Goal: Information Seeking & Learning: Learn about a topic

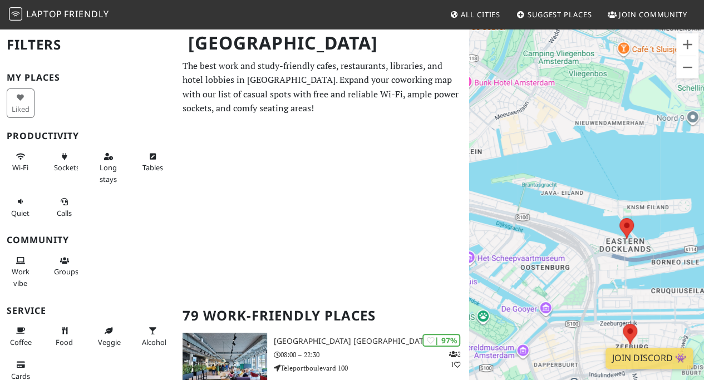
drag, startPoint x: 663, startPoint y: 245, endPoint x: 570, endPoint y: 238, distance: 93.3
click at [570, 238] on div "To navigate, press the arrow keys." at bounding box center [586, 218] width 235 height 380
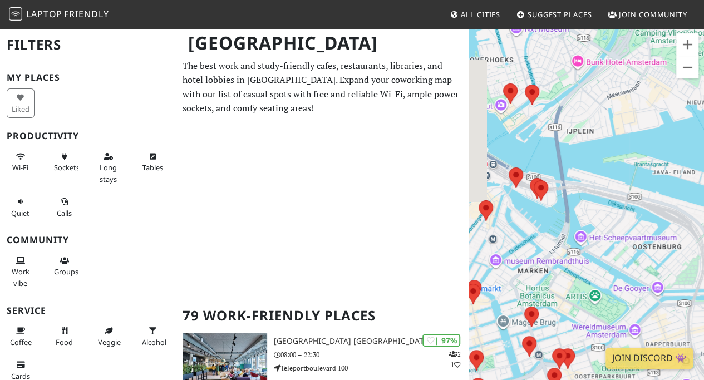
drag, startPoint x: 543, startPoint y: 236, endPoint x: 658, endPoint y: 215, distance: 116.5
click at [658, 215] on div "To navigate, press the arrow keys." at bounding box center [586, 218] width 235 height 380
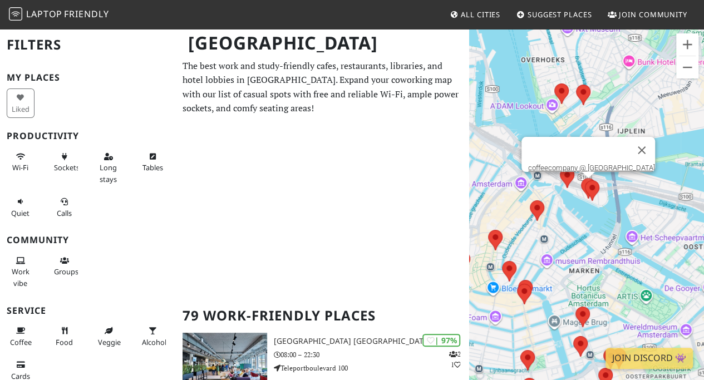
click at [581, 178] on area at bounding box center [581, 178] width 0 height 0
click at [579, 164] on link "coffeecompany @ Oosterdokskade" at bounding box center [591, 168] width 127 height 8
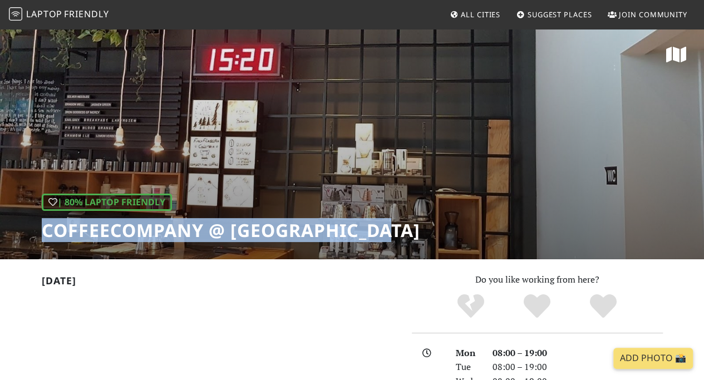
drag, startPoint x: 406, startPoint y: 228, endPoint x: 45, endPoint y: 222, distance: 361.2
click at [45, 222] on div "| 80% Laptop Friendly coffeecompany @ Oosterdokskade" at bounding box center [352, 143] width 704 height 231
copy h1 "coffeecompany @ [GEOGRAPHIC_DATA]"
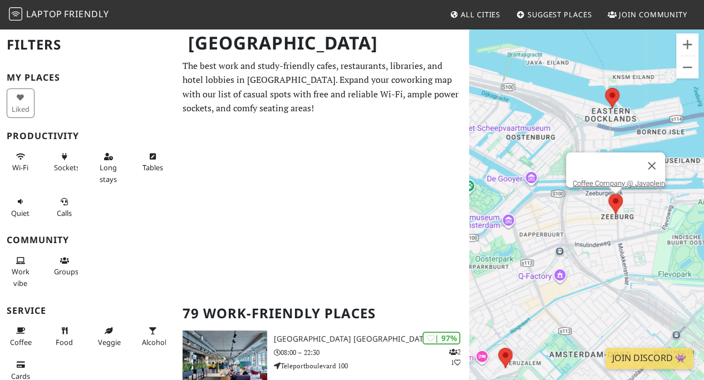
click at [608, 194] on area at bounding box center [608, 194] width 0 height 0
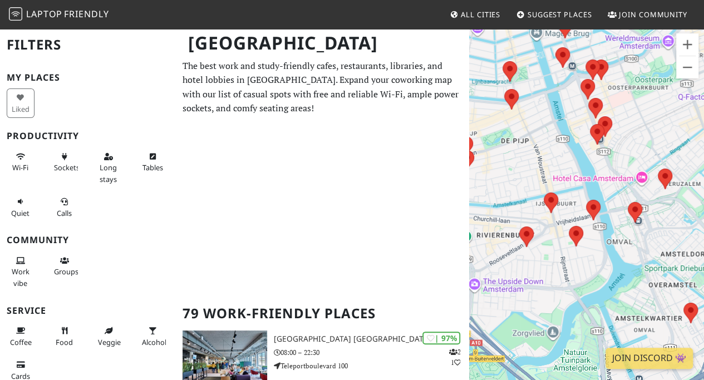
drag, startPoint x: 525, startPoint y: 267, endPoint x: 704, endPoint y: 77, distance: 261.0
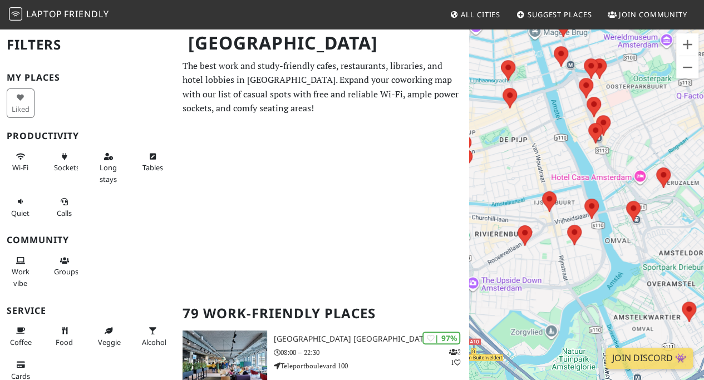
drag, startPoint x: 704, startPoint y: 77, endPoint x: 489, endPoint y: 251, distance: 277.4
click at [489, 251] on div "To navigate, press the arrow keys. Coffee Company @ Javaplein" at bounding box center [586, 218] width 235 height 380
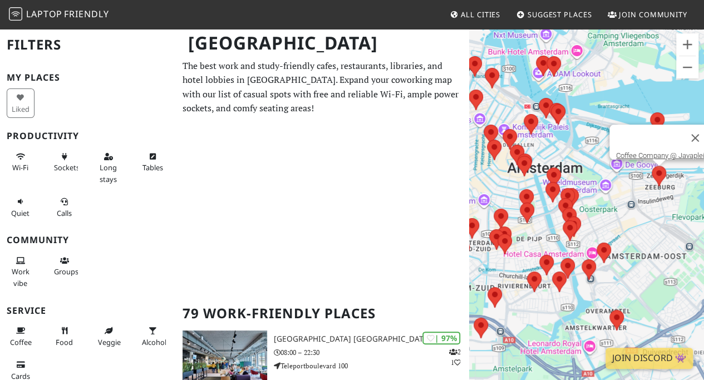
drag, startPoint x: 599, startPoint y: 199, endPoint x: 625, endPoint y: 218, distance: 32.3
click at [625, 218] on div "To navigate, press the arrow keys. Coffee Company @ Javaplein" at bounding box center [586, 218] width 235 height 380
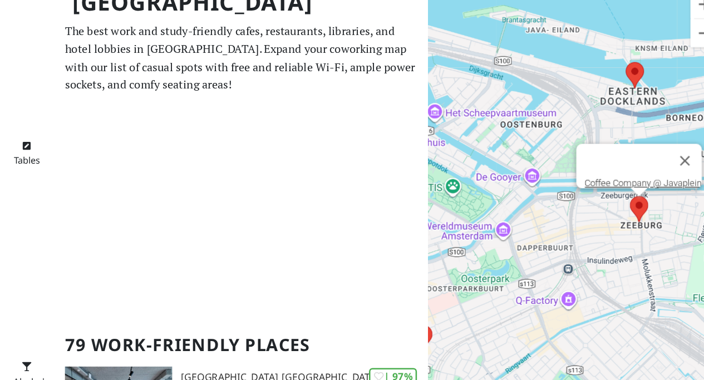
drag, startPoint x: 678, startPoint y: 175, endPoint x: 477, endPoint y: 235, distance: 209.1
click at [477, 235] on div "To navigate, press the arrow keys. Coffee Company @ Javaplein" at bounding box center [586, 218] width 235 height 380
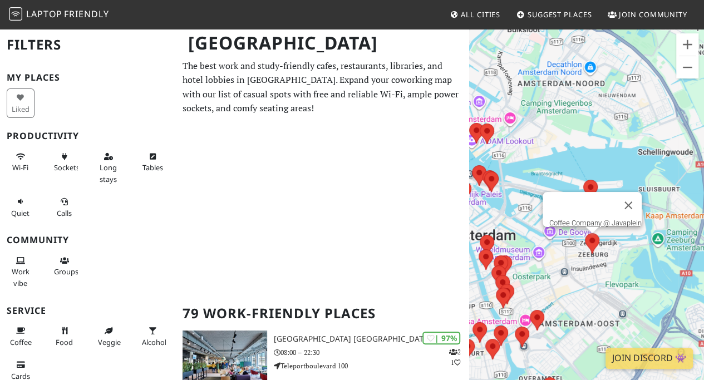
drag, startPoint x: 531, startPoint y: 267, endPoint x: 570, endPoint y: 273, distance: 39.4
click at [566, 278] on div "To navigate, press the arrow keys. Coffee Company @ Javaplein" at bounding box center [586, 218] width 235 height 380
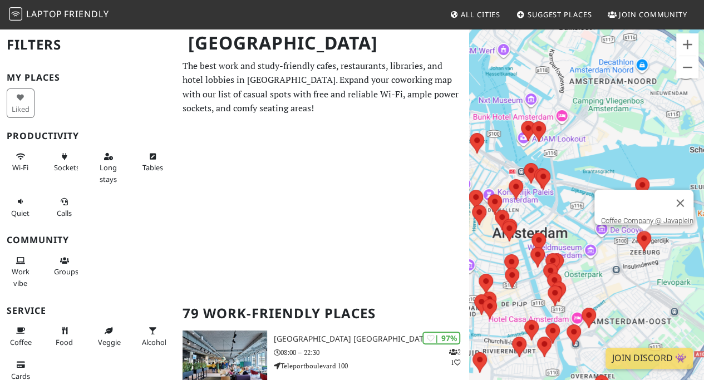
drag, startPoint x: 686, startPoint y: 283, endPoint x: 618, endPoint y: 270, distance: 69.2
click at [619, 275] on div "To navigate, press the arrow keys. Coffee Company @ Javaplein" at bounding box center [586, 218] width 235 height 380
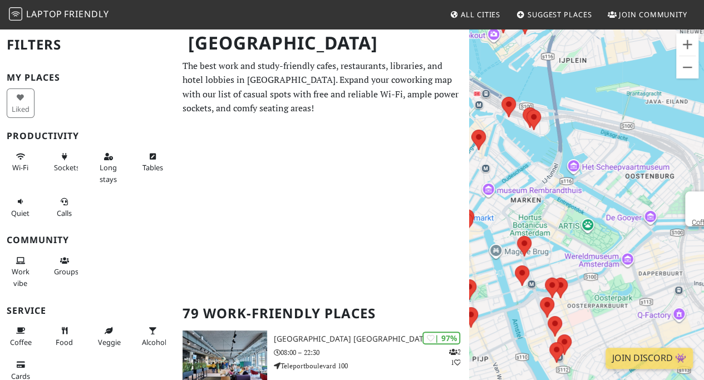
drag, startPoint x: 588, startPoint y: 259, endPoint x: 673, endPoint y: 256, distance: 85.2
click at [673, 256] on div "To navigate, press the arrow keys. Coffee Company @ Javaplein" at bounding box center [586, 218] width 235 height 380
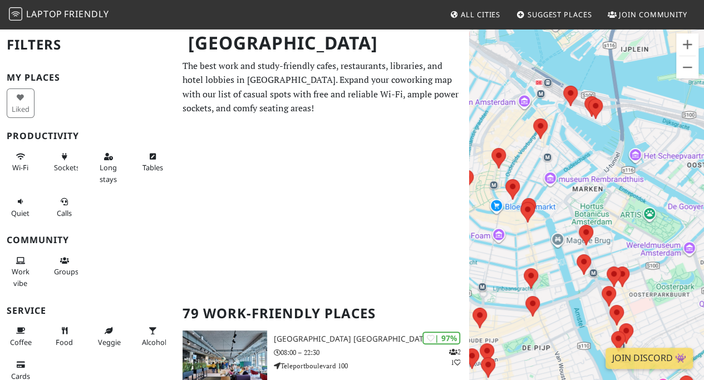
drag, startPoint x: 659, startPoint y: 156, endPoint x: 569, endPoint y: 141, distance: 91.4
click at [569, 141] on div "To navigate, press the arrow keys. Coffee Company @ Javaplein" at bounding box center [586, 218] width 235 height 380
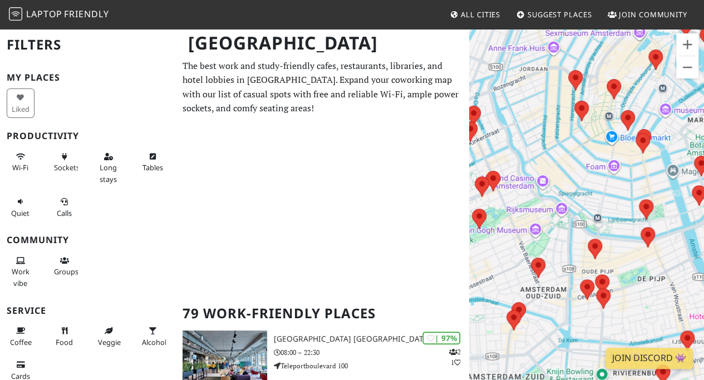
drag, startPoint x: 630, startPoint y: 326, endPoint x: 501, endPoint y: 296, distance: 131.9
click at [501, 296] on div "To navigate, press the arrow keys. Coffee Company @ Javaplein" at bounding box center [586, 218] width 235 height 380
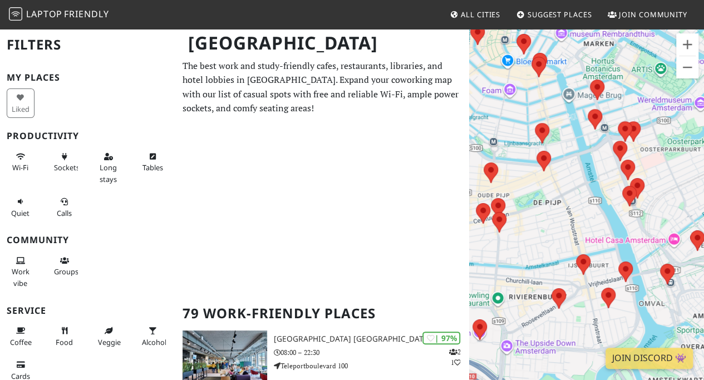
drag, startPoint x: 605, startPoint y: 285, endPoint x: 592, endPoint y: 189, distance: 97.2
click at [592, 193] on div "To navigate, press the arrow keys. Coffee Company @ Javaplein" at bounding box center [586, 218] width 235 height 380
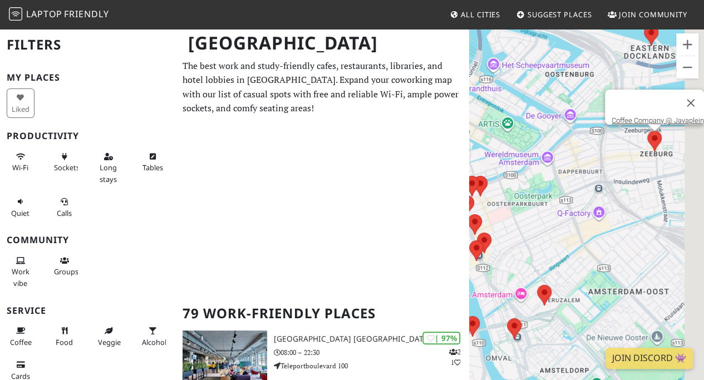
drag, startPoint x: 617, startPoint y: 187, endPoint x: 491, endPoint y: 271, distance: 151.7
click at [490, 273] on div "To navigate, press the arrow keys. Coffee Company @ Javaplein" at bounding box center [586, 218] width 235 height 380
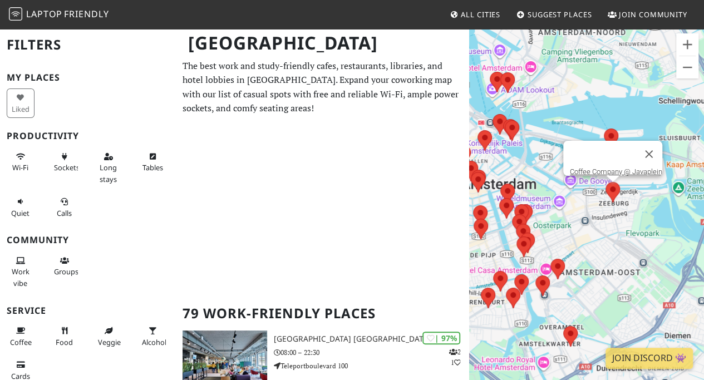
drag, startPoint x: 590, startPoint y: 247, endPoint x: 560, endPoint y: 253, distance: 30.8
click at [560, 253] on div "To navigate, press the arrow keys. Coffee Company @ Javaplein" at bounding box center [586, 218] width 235 height 380
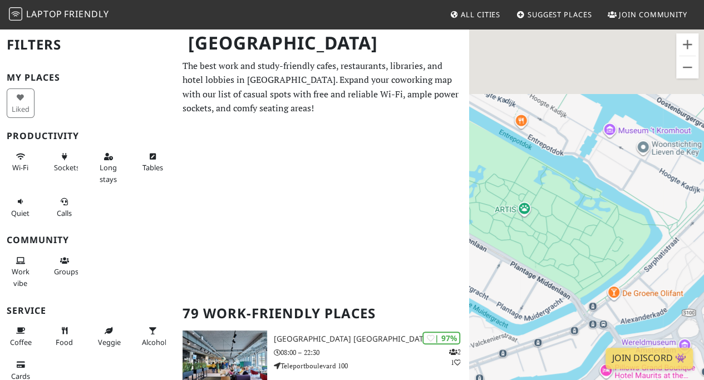
drag, startPoint x: 582, startPoint y: 137, endPoint x: 594, endPoint y: 215, distance: 78.9
click at [597, 221] on div "To navigate, press the arrow keys. Coffee Company @ Javaplein" at bounding box center [586, 218] width 235 height 380
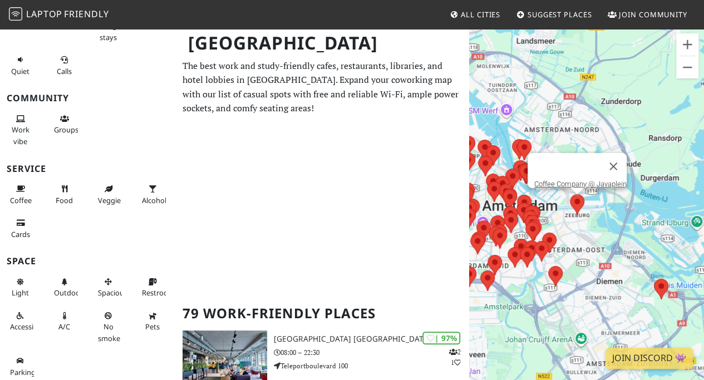
drag, startPoint x: 679, startPoint y: 219, endPoint x: 575, endPoint y: 241, distance: 106.3
click at [565, 236] on div "To navigate, press the arrow keys. Coffee Company @ Javaplein" at bounding box center [586, 218] width 235 height 380
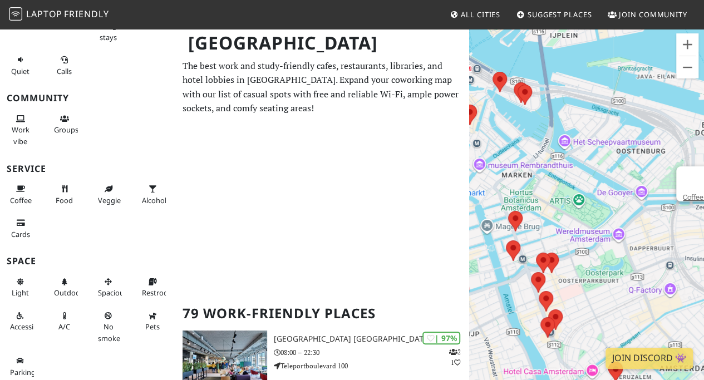
drag, startPoint x: 543, startPoint y: 223, endPoint x: 657, endPoint y: 230, distance: 114.3
click at [657, 230] on div "To navigate, press the arrow keys. Coffee Company @ Javaplein" at bounding box center [586, 218] width 235 height 380
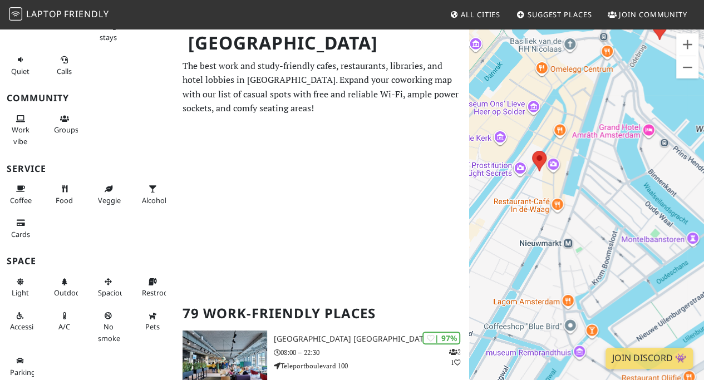
drag, startPoint x: 535, startPoint y: 232, endPoint x: 621, endPoint y: 97, distance: 159.6
click at [621, 97] on div "To navigate, press the arrow keys. Coffee Company @ Javaplein" at bounding box center [586, 218] width 235 height 380
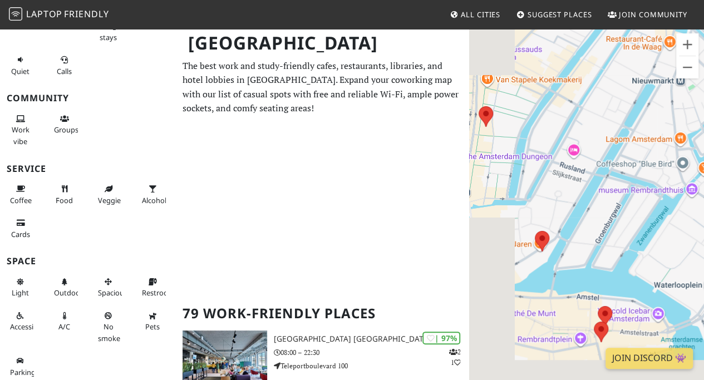
drag, startPoint x: 609, startPoint y: 218, endPoint x: 712, endPoint y: 70, distance: 179.5
click at [703, 70] on html "Laptop Friendly All Cities Suggest Places Join Community Amsterdam Filters My P…" at bounding box center [352, 190] width 704 height 380
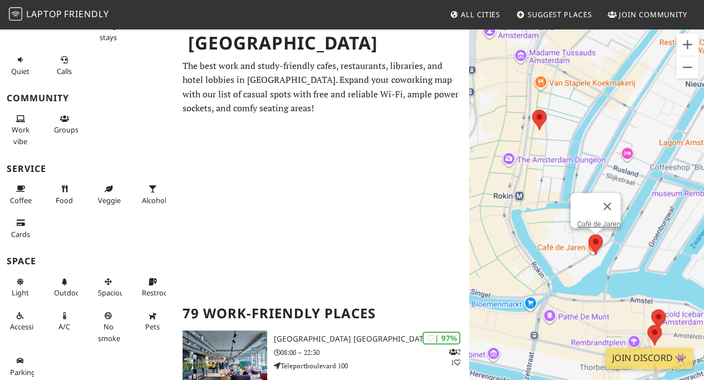
click at [588, 234] on area at bounding box center [588, 234] width 0 height 0
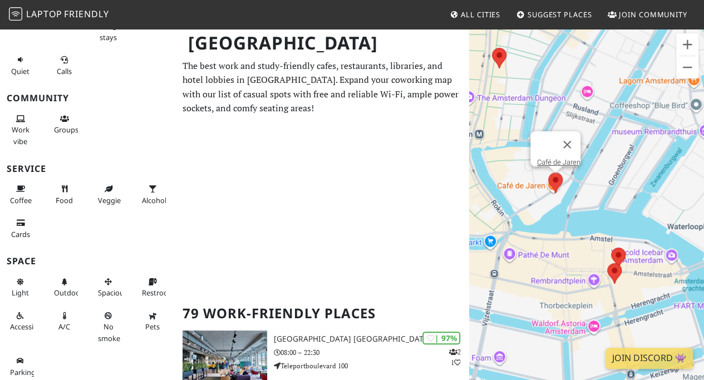
drag, startPoint x: 632, startPoint y: 248, endPoint x: 590, endPoint y: 184, distance: 76.2
click at [590, 184] on div "To navigate, press the arrow keys. Café de Jaren" at bounding box center [586, 218] width 235 height 380
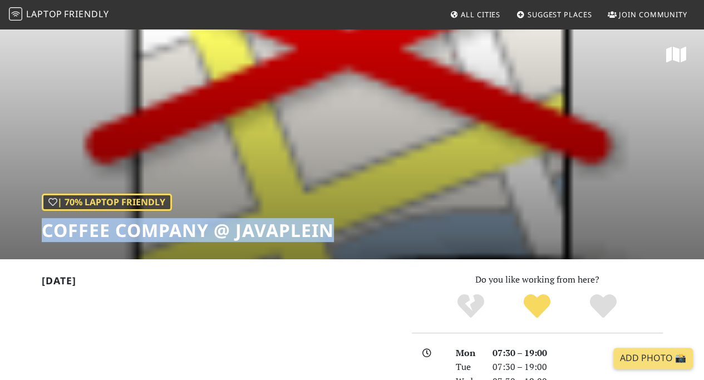
drag, startPoint x: 227, startPoint y: 235, endPoint x: 40, endPoint y: 240, distance: 187.0
click at [40, 240] on div "| 70% Laptop Friendly Coffee Company @ Javaplein" at bounding box center [352, 143] width 704 height 231
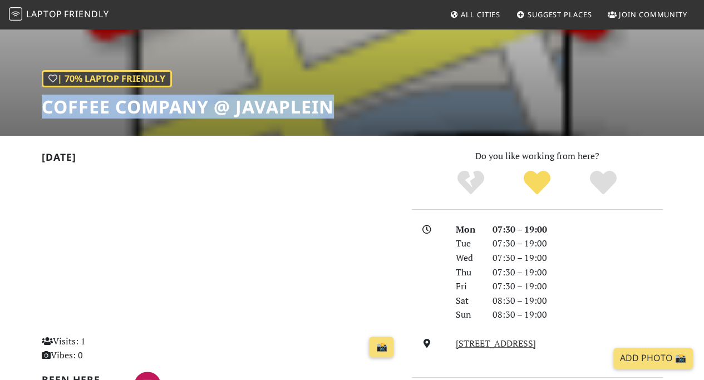
scroll to position [122, 0]
